Goal: Information Seeking & Learning: Find specific fact

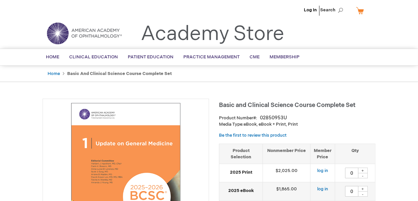
click at [93, 15] on ul "Log In Search" at bounding box center [209, 11] width 343 height 23
click at [330, 9] on span "Search" at bounding box center [332, 9] width 25 height 13
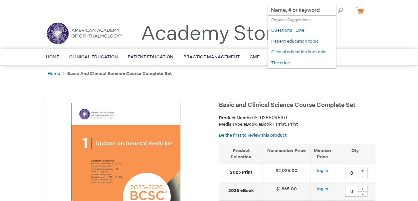
click at [323, 11] on input "Search" at bounding box center [301, 10] width 69 height 11
drag, startPoint x: 323, startPoint y: 11, endPoint x: 288, endPoint y: 11, distance: 34.9
click at [288, 11] on input "Search" at bounding box center [301, 10] width 69 height 11
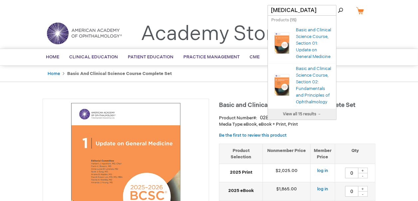
type input "[MEDICAL_DATA]"
click at [338, 5] on button "Search" at bounding box center [340, 10] width 5 height 11
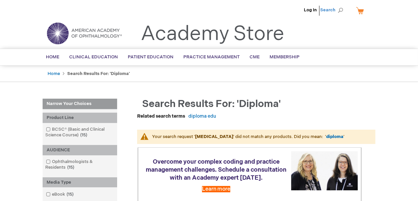
click at [331, 7] on span "Search" at bounding box center [332, 9] width 25 height 13
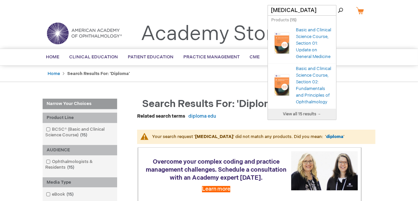
type input "[MEDICAL_DATA]"
click at [338, 5] on button "Search" at bounding box center [340, 10] width 5 height 11
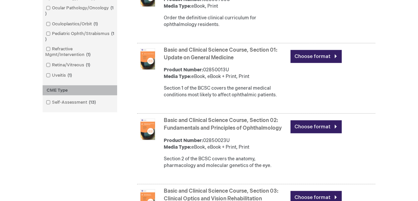
scroll to position [297, 0]
